Goal: Task Accomplishment & Management: Manage account settings

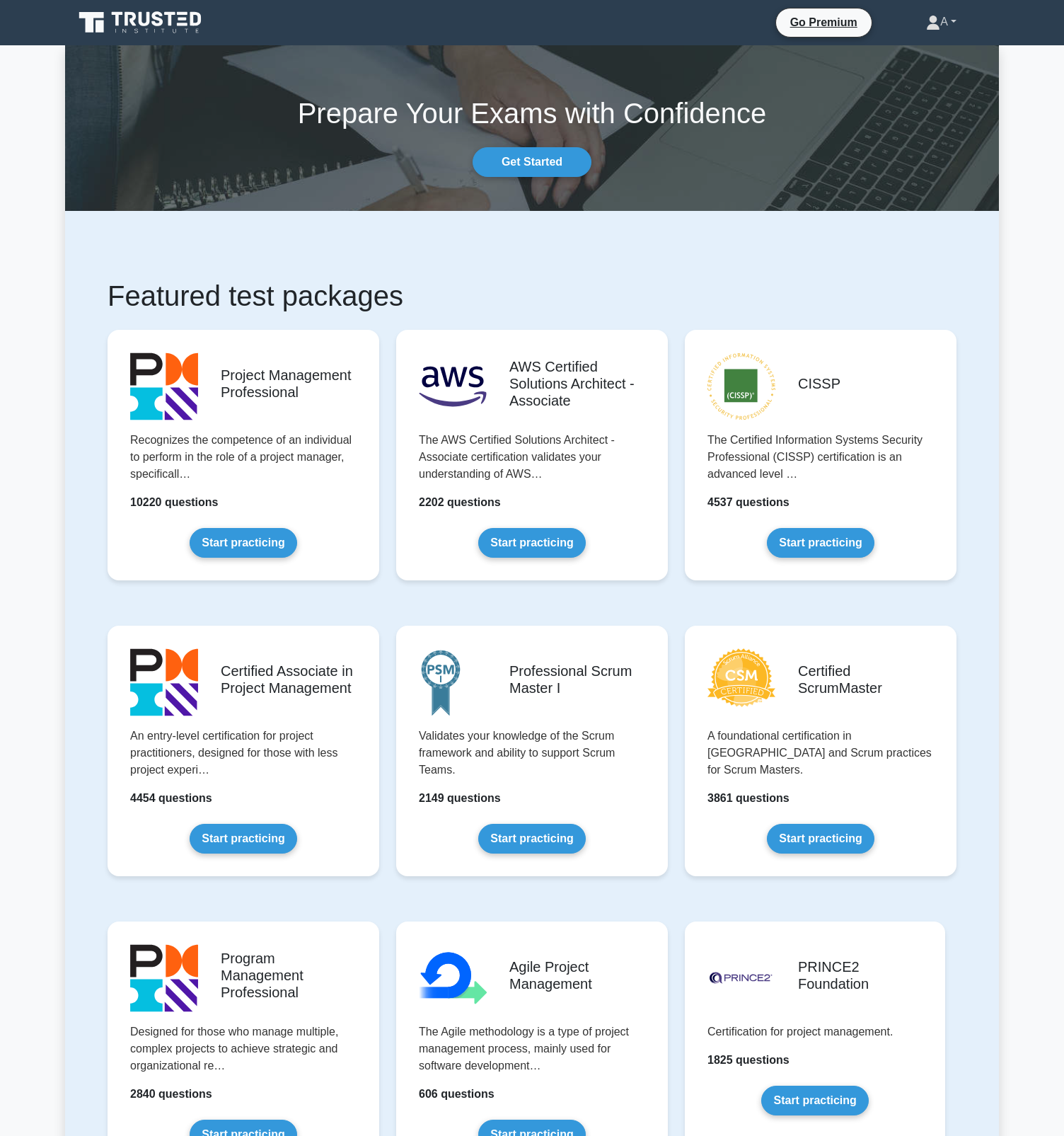
click at [947, 19] on link "A" at bounding box center [941, 21] width 98 height 28
click at [934, 79] on link "Settings" at bounding box center [948, 77] width 112 height 22
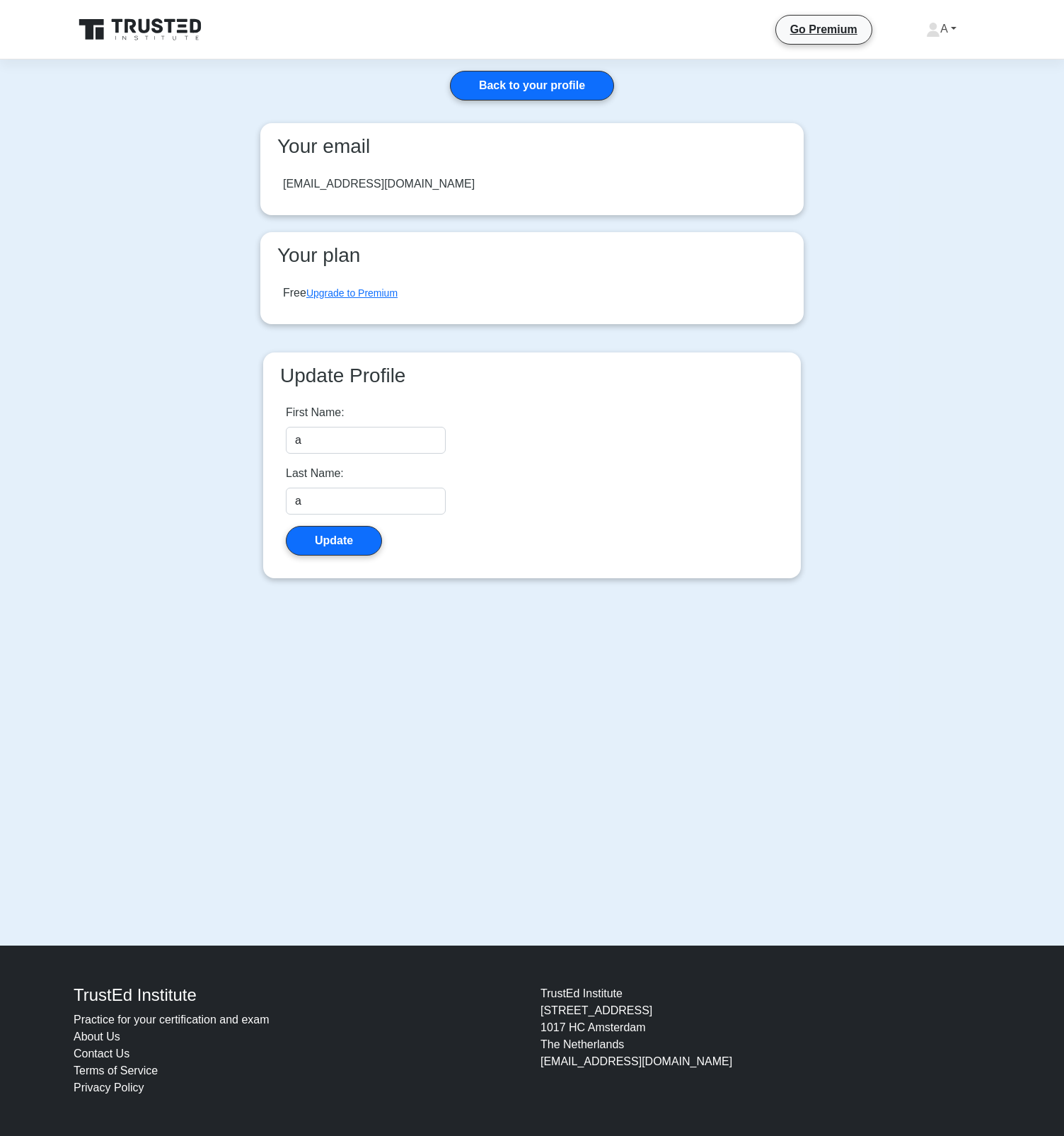
click at [959, 29] on link "A" at bounding box center [941, 28] width 98 height 28
click at [951, 54] on link "Profile" at bounding box center [948, 61] width 112 height 22
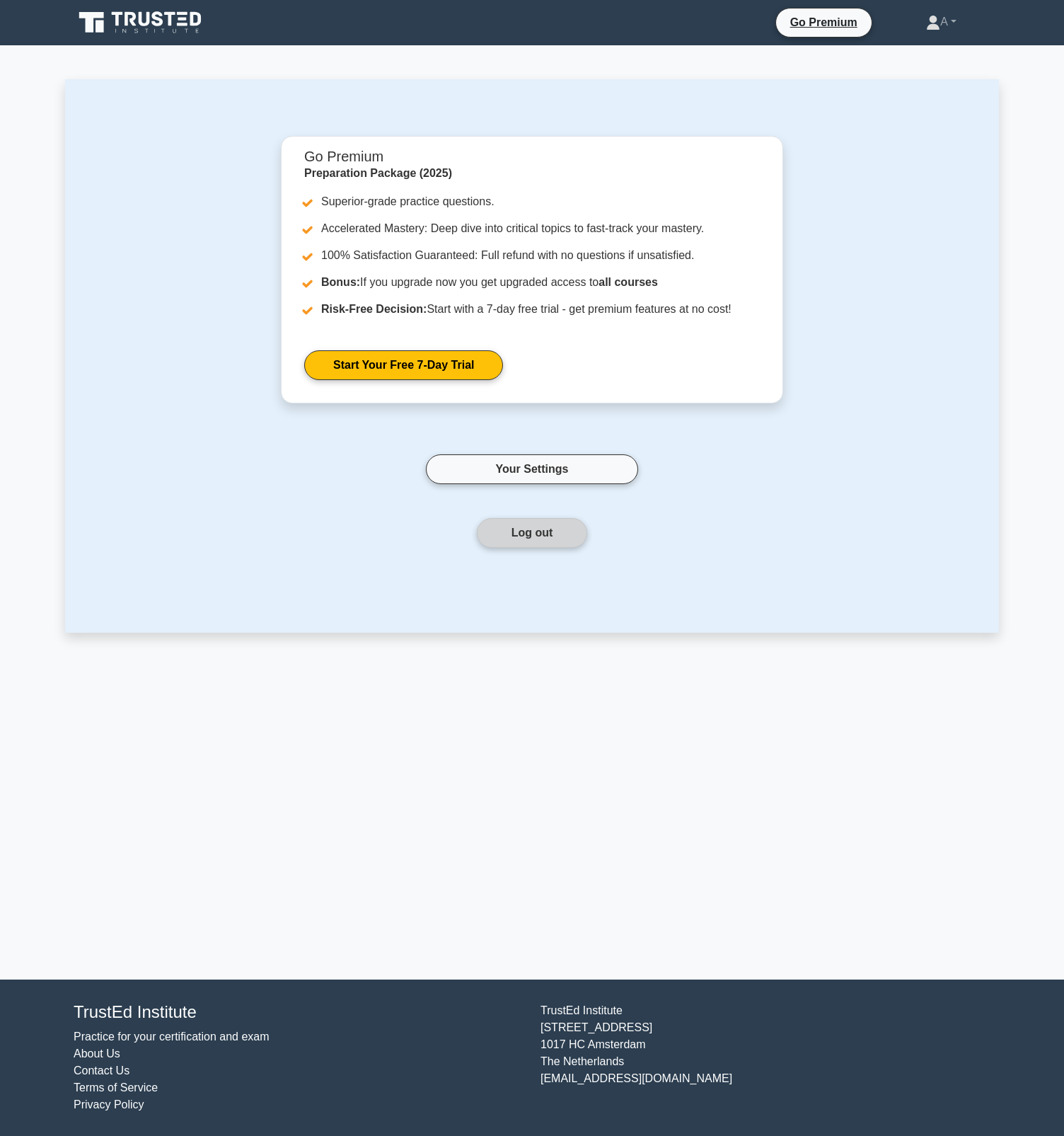
click at [525, 545] on button "Log out" at bounding box center [532, 533] width 111 height 30
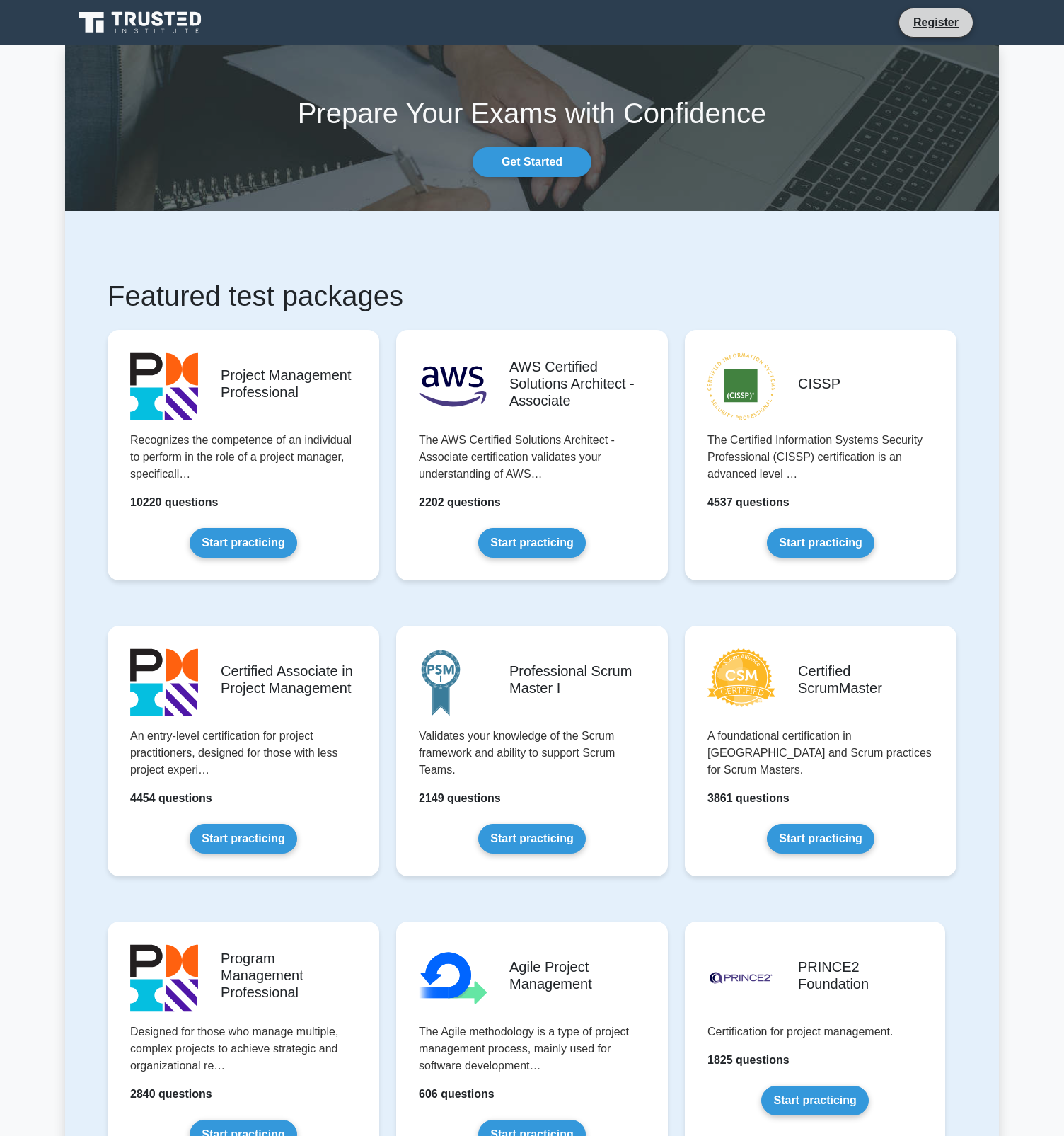
click at [952, 36] on li "Register" at bounding box center [936, 22] width 75 height 30
click at [941, 18] on link "Register" at bounding box center [937, 22] width 62 height 18
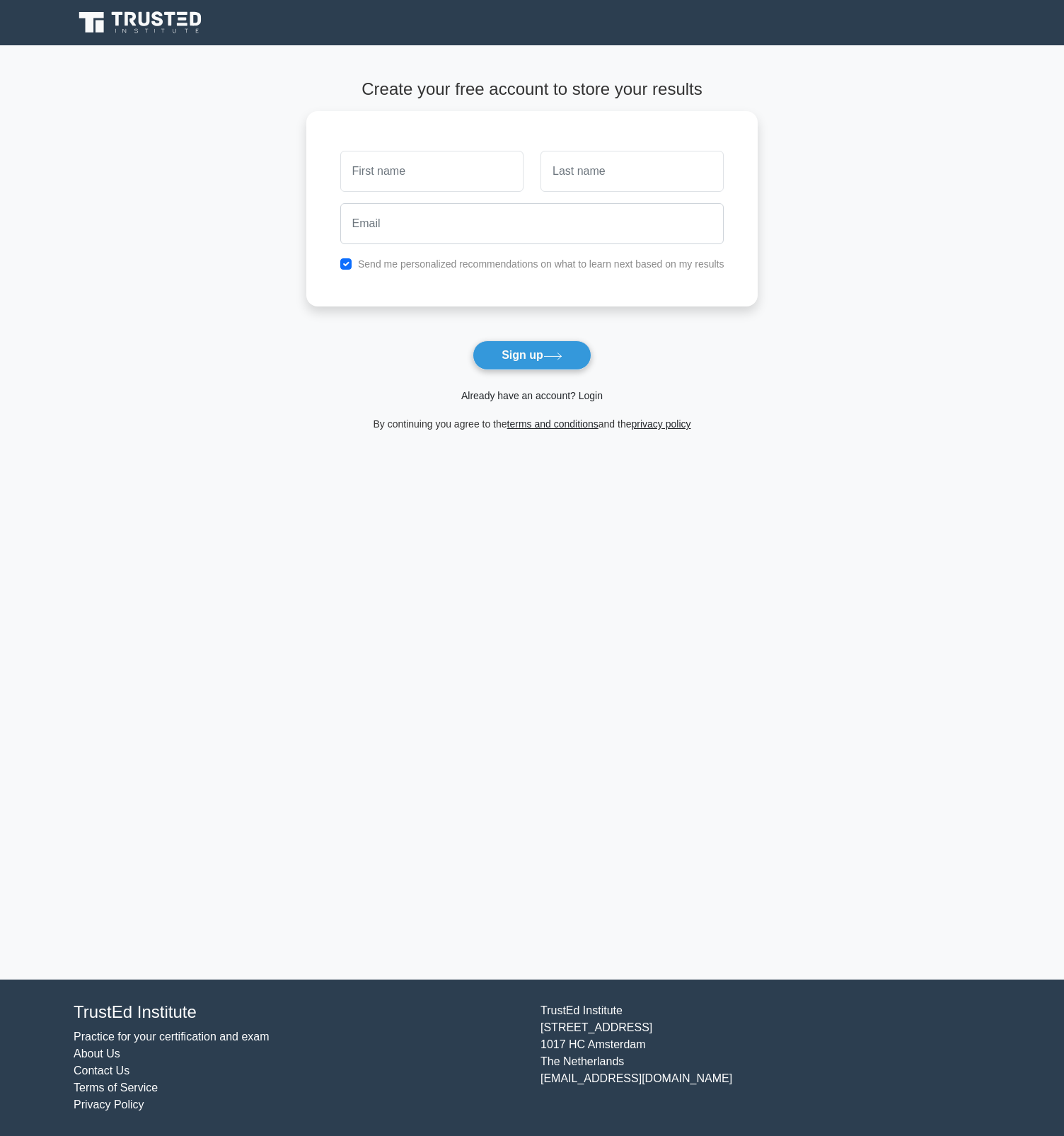
click at [584, 396] on link "Already have an account? Login" at bounding box center [532, 396] width 142 height 12
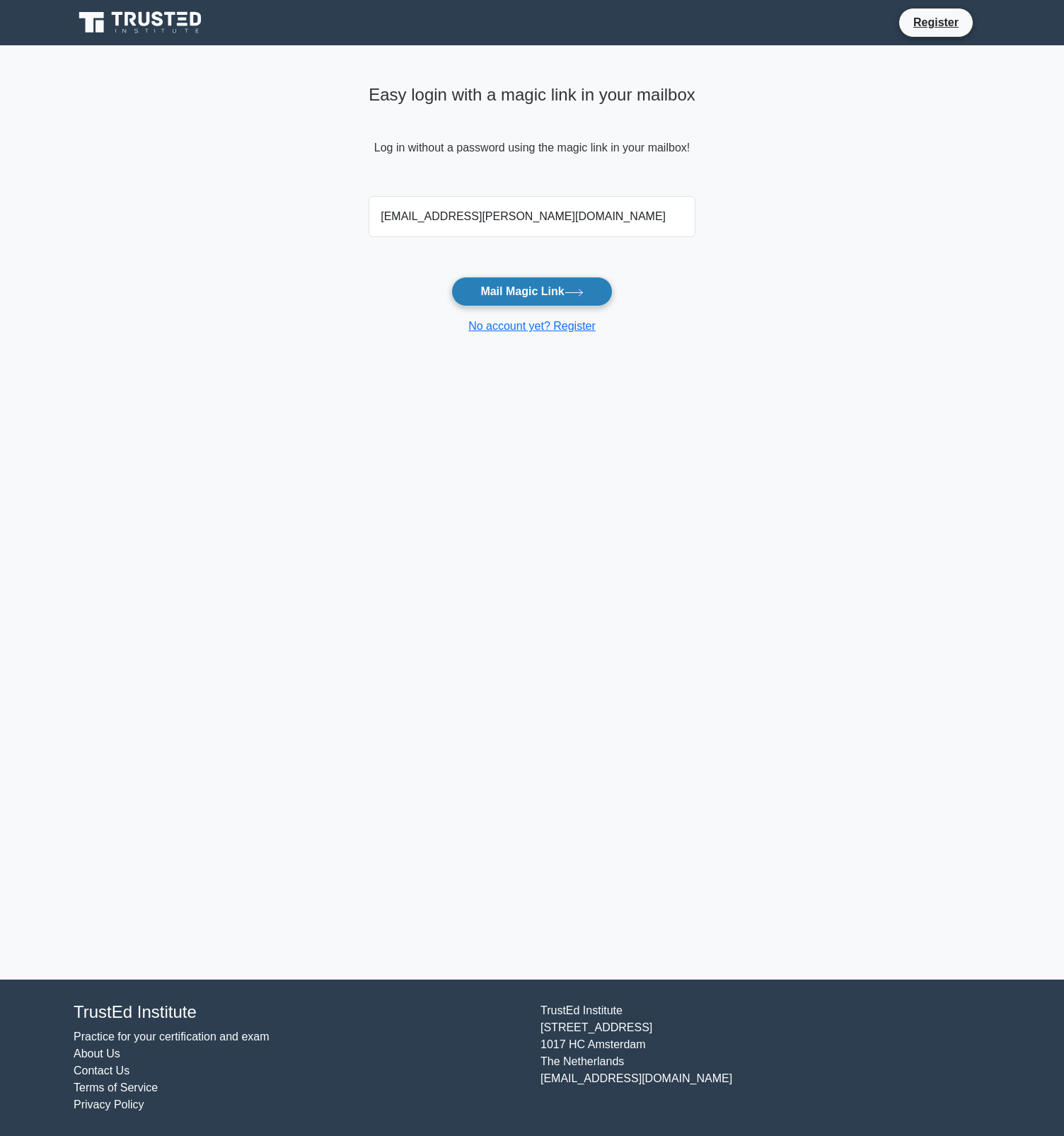
type input "marc.meierhofer@gmail.com"
click at [568, 292] on button "Mail Magic Link" at bounding box center [531, 291] width 160 height 30
